Goal: Transaction & Acquisition: Purchase product/service

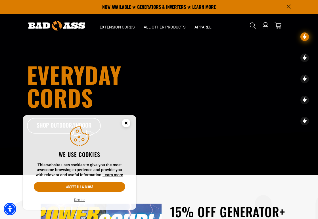
click at [127, 123] on icon "Close this option" at bounding box center [126, 123] width 2 height 2
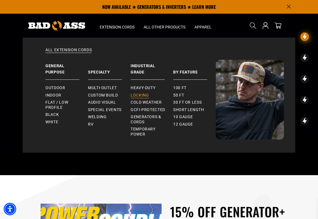
click at [136, 93] on span "Locking" at bounding box center [140, 95] width 18 height 5
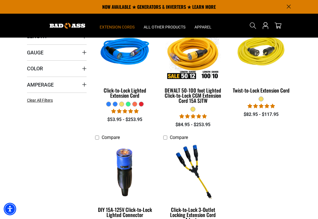
scroll to position [127, 0]
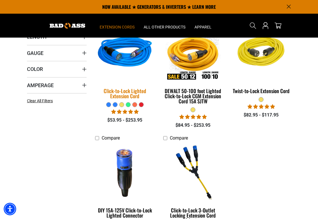
click at [130, 57] on img at bounding box center [125, 52] width 68 height 61
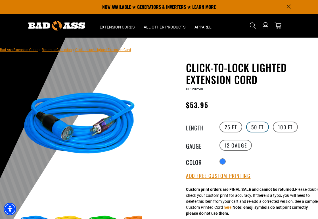
click at [248, 125] on label "50 FT" at bounding box center [257, 126] width 23 height 11
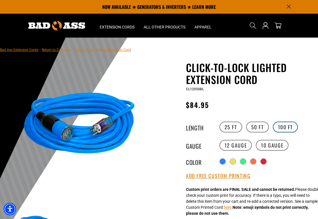
click at [282, 128] on label "100 FT" at bounding box center [285, 126] width 25 height 11
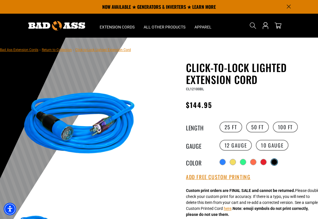
click at [277, 162] on div "Translation missing: en.products.product.variant_sold_out_or_unavailable" at bounding box center [275, 162] width 6 height 6
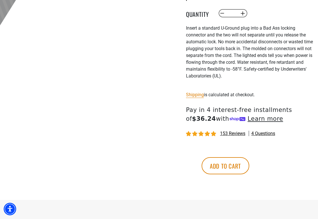
scroll to position [273, 0]
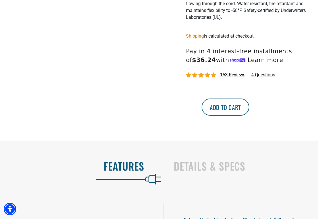
click at [250, 115] on button "Add to cart" at bounding box center [226, 106] width 48 height 17
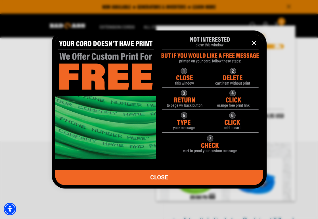
click at [255, 43] on icon "information" at bounding box center [254, 43] width 7 height 7
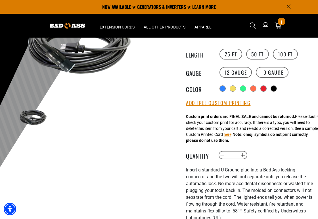
scroll to position [0, 0]
